Goal: Information Seeking & Learning: Compare options

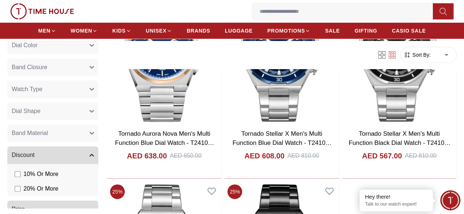
scroll to position [1539, 0]
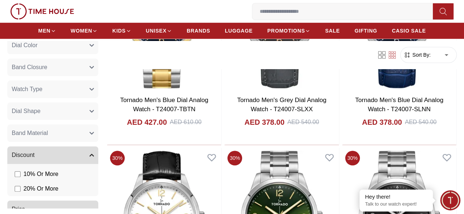
scroll to position [3188, 0]
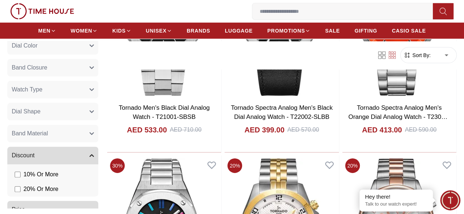
scroll to position [3958, 0]
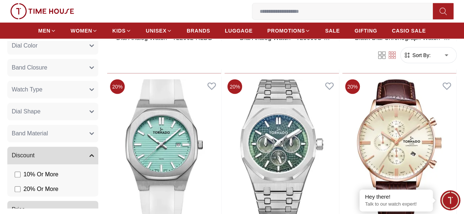
scroll to position [5167, 0]
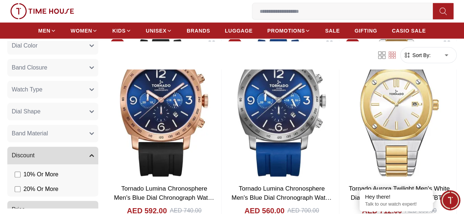
scroll to position [6413, 0]
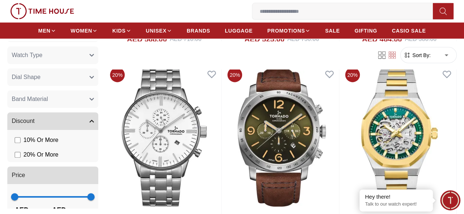
scroll to position [164, 0]
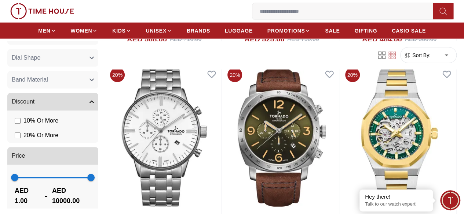
type input "****"
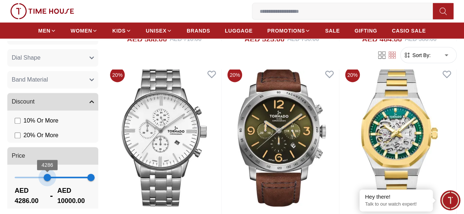
click at [89, 179] on span "4286 10000" at bounding box center [53, 177] width 76 height 11
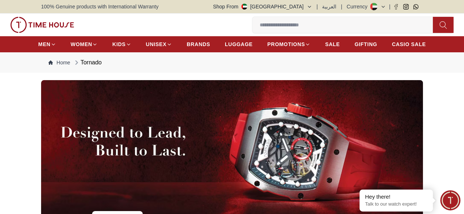
scroll to position [118, 0]
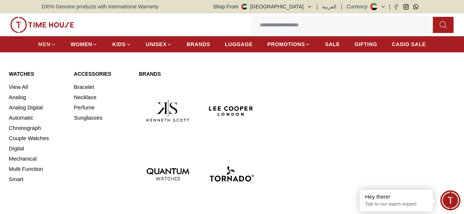
click at [54, 46] on icon at bounding box center [53, 44] width 5 height 5
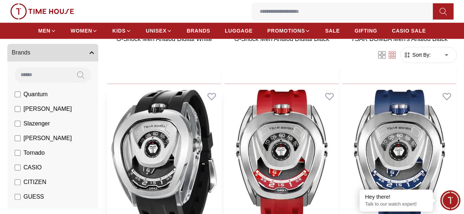
scroll to position [257, 0]
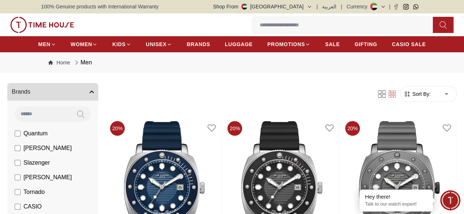
scroll to position [110, 0]
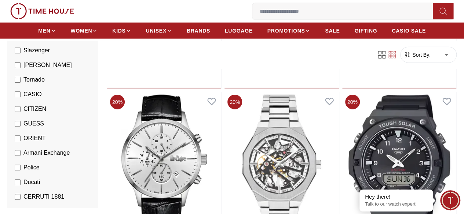
scroll to position [843, 0]
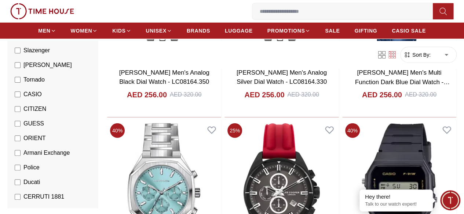
scroll to position [2455, 0]
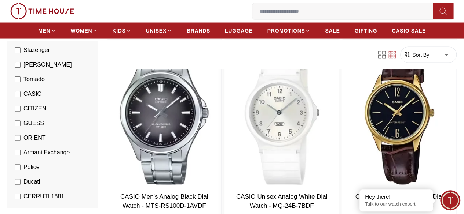
scroll to position [3591, 0]
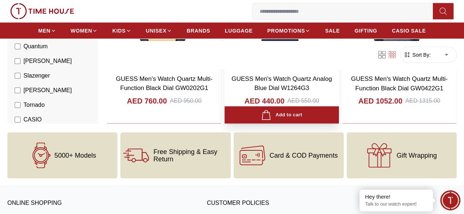
scroll to position [853, 0]
